Goal: Contribute content: Add original content to the website for others to see

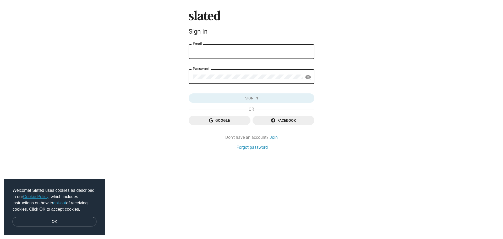
click at [221, 50] on input "Email" at bounding box center [251, 52] width 117 height 5
type input "[DOMAIN_NAME][EMAIL_ADDRESS][DOMAIN_NAME]"
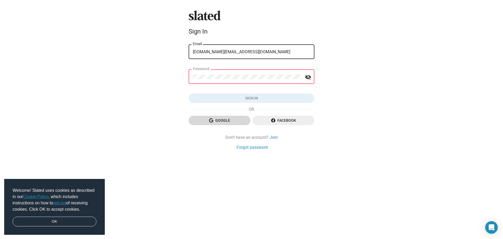
click at [233, 120] on span "Google" at bounding box center [219, 120] width 53 height 9
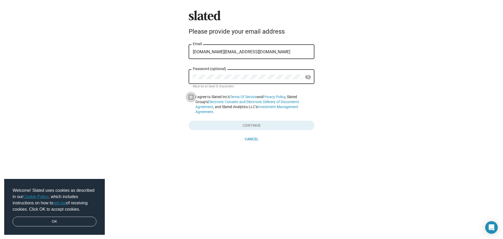
click at [192, 96] on span at bounding box center [191, 97] width 5 height 5
click at [191, 99] on input "I agree to Slated Inc’s Terms Of Service and Privacy Policy , Slated Group’s El…" at bounding box center [191, 99] width 0 height 0
checkbox input "true"
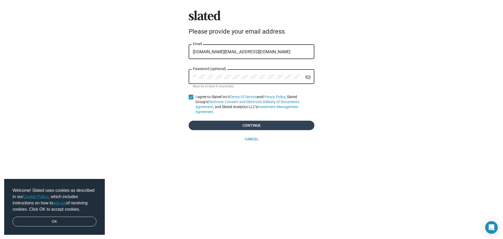
click at [244, 121] on span "Continue" at bounding box center [251, 125] width 117 height 9
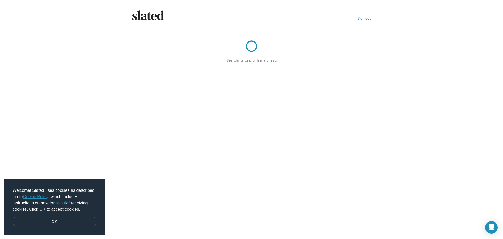
click at [54, 221] on link "OK" at bounding box center [55, 221] width 84 height 10
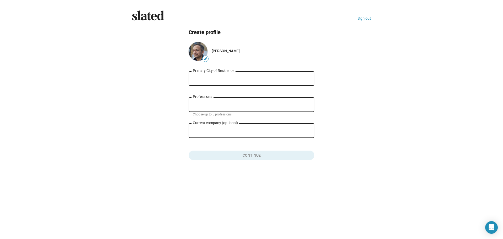
click at [208, 77] on input "Primary City of Residence" at bounding box center [251, 78] width 117 height 5
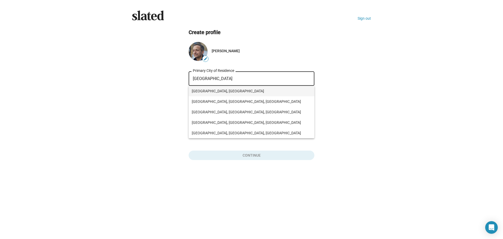
click at [219, 93] on span "[GEOGRAPHIC_DATA], [GEOGRAPHIC_DATA]" at bounding box center [251, 91] width 119 height 10
type input "[GEOGRAPHIC_DATA], [GEOGRAPHIC_DATA]"
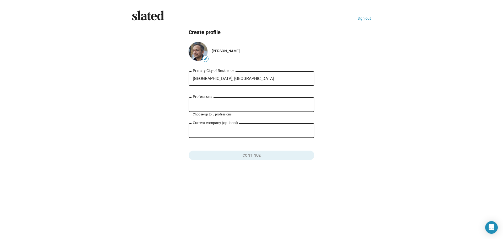
click at [215, 105] on input "Professions" at bounding box center [252, 104] width 117 height 5
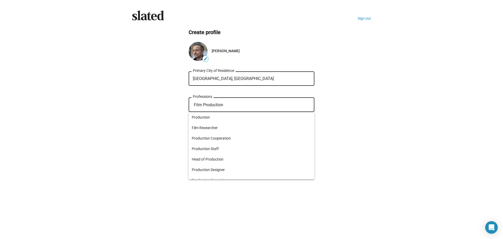
type input "Film Production"
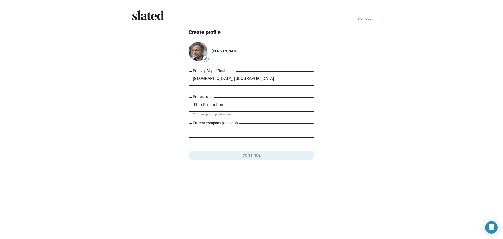
drag, startPoint x: 332, startPoint y: 109, endPoint x: 238, endPoint y: 129, distance: 96.3
click at [238, 129] on input "Current company (optional)" at bounding box center [248, 130] width 110 height 5
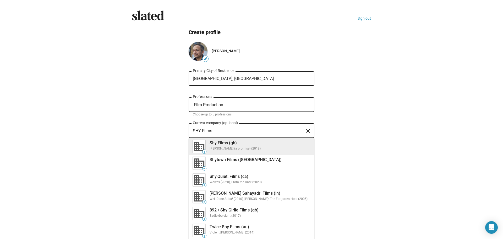
click at [241, 148] on div "[PERSON_NAME] (a promise) (2019)" at bounding box center [260, 148] width 101 height 4
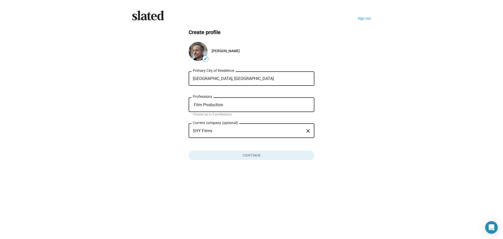
type input "Shy Films (gb)"
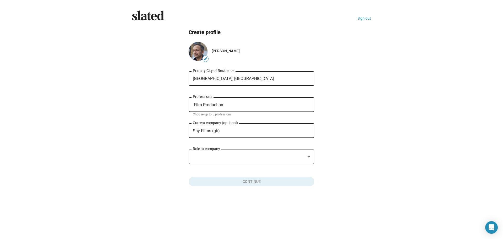
click at [242, 158] on div at bounding box center [249, 157] width 113 height 6
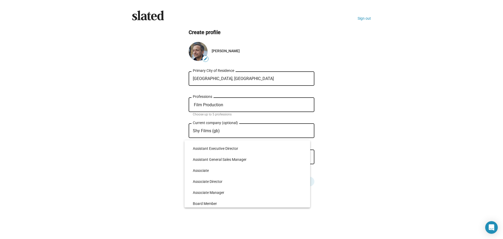
scroll to position [846, 0]
click at [208, 179] on span "Director" at bounding box center [249, 181] width 113 height 11
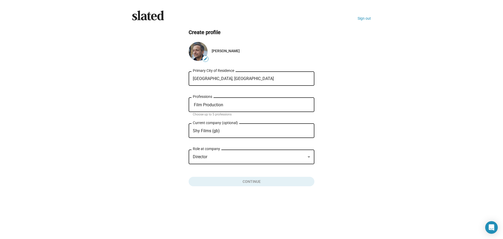
click at [258, 157] on div "Director" at bounding box center [249, 157] width 113 height 6
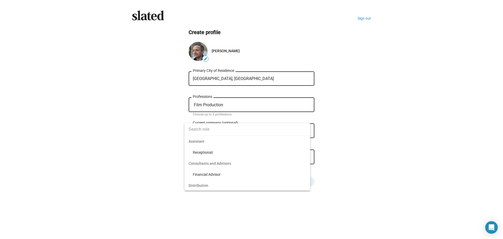
scroll to position [841, 0]
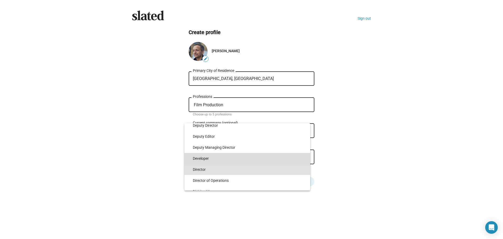
click at [258, 157] on span "Developer" at bounding box center [249, 158] width 113 height 11
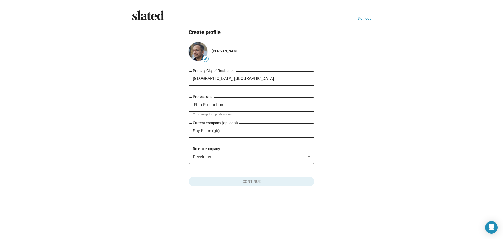
click at [245, 157] on div "Developer" at bounding box center [249, 157] width 113 height 6
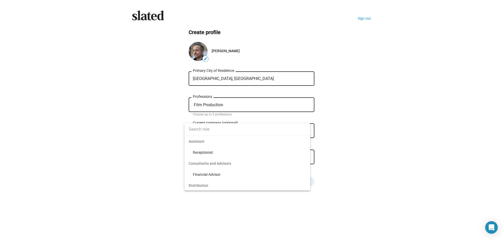
scroll to position [830, 0]
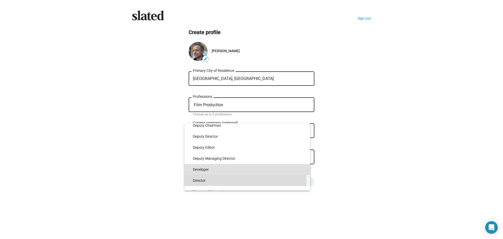
click at [217, 182] on span "Director" at bounding box center [249, 180] width 113 height 11
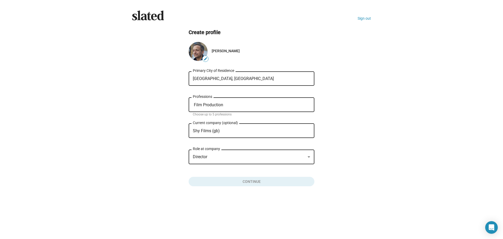
click at [361, 157] on ng-component "Create profile edit [PERSON_NAME][GEOGRAPHIC_DATA], [GEOGRAPHIC_DATA] Primary C…" at bounding box center [251, 107] width 239 height 157
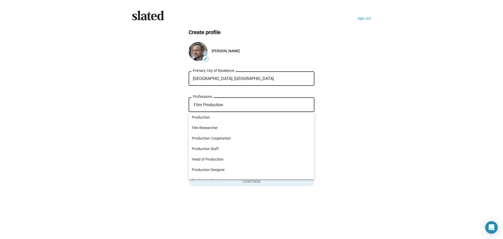
click at [286, 103] on input "Film Production" at bounding box center [252, 104] width 117 height 5
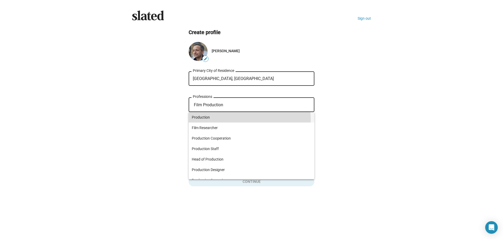
click at [226, 119] on span "Production" at bounding box center [251, 117] width 119 height 10
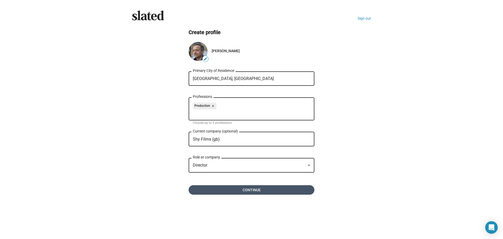
click at [256, 188] on span "Continue" at bounding box center [251, 189] width 117 height 9
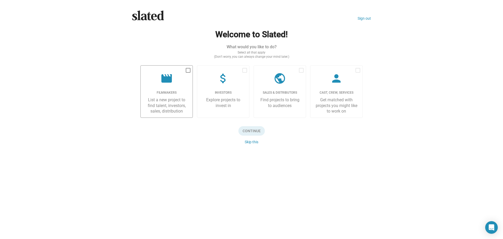
click at [171, 94] on div "Filmmakers" at bounding box center [166, 93] width 43 height 4
click at [188, 73] on input "checkbox" at bounding box center [188, 73] width 0 height 0
checkbox input "true"
click at [248, 131] on span "Continue" at bounding box center [251, 130] width 26 height 9
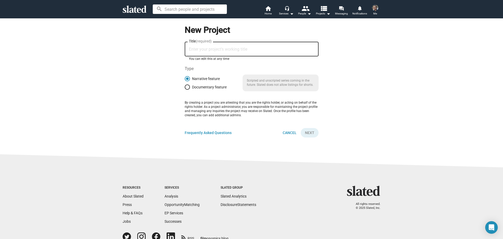
click at [204, 49] on input "Title (required)" at bounding box center [251, 49] width 125 height 5
